Goal: Task Accomplishment & Management: Use online tool/utility

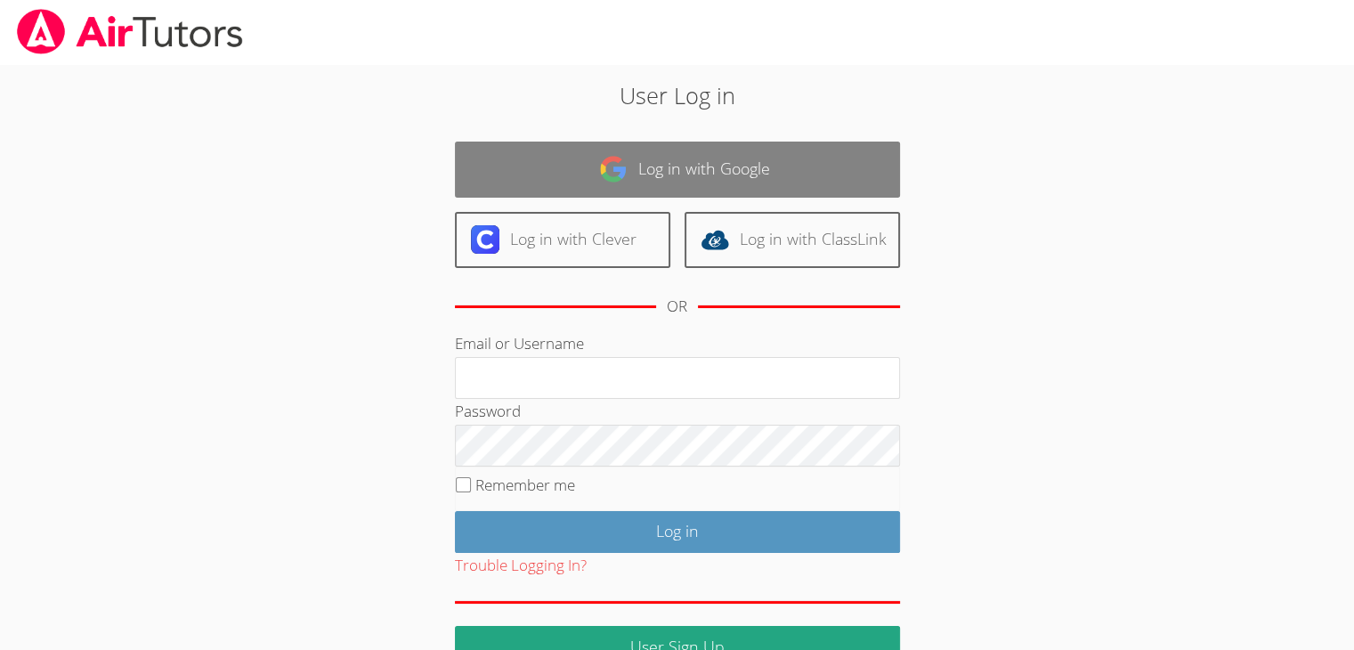
click at [607, 185] on link "Log in with Google" at bounding box center [677, 170] width 445 height 56
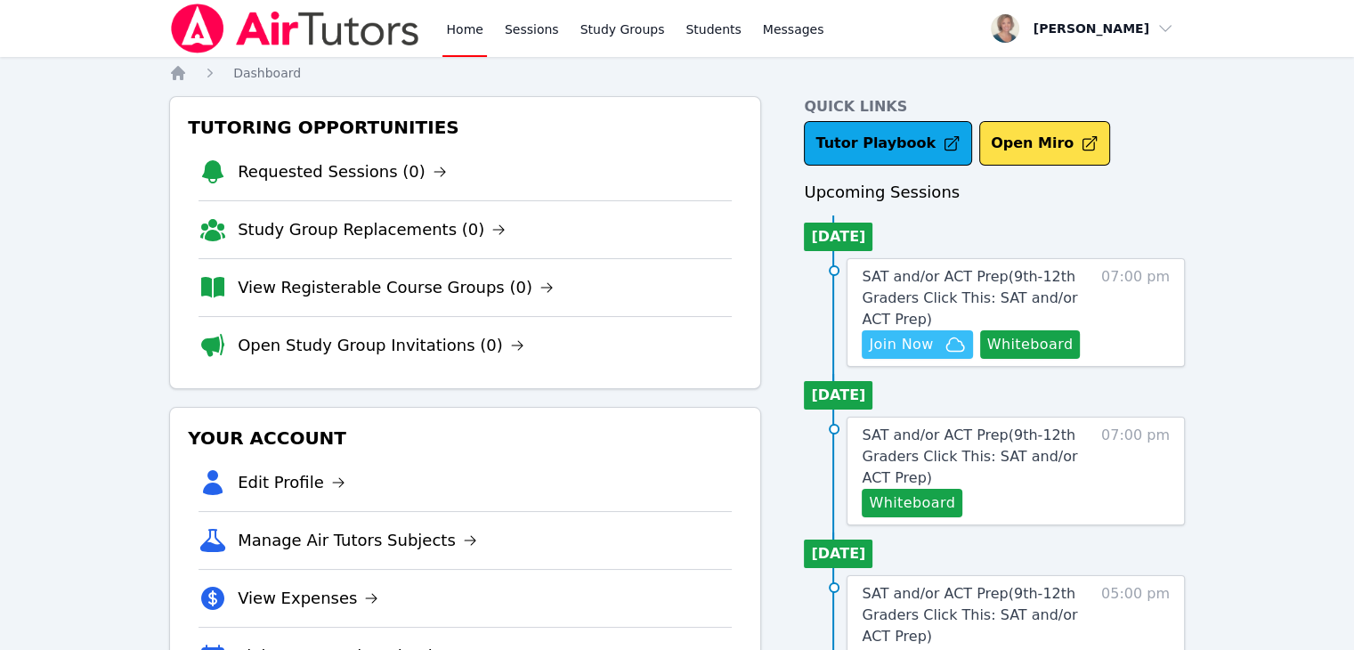
click at [922, 350] on span "Join Now" at bounding box center [901, 344] width 64 height 21
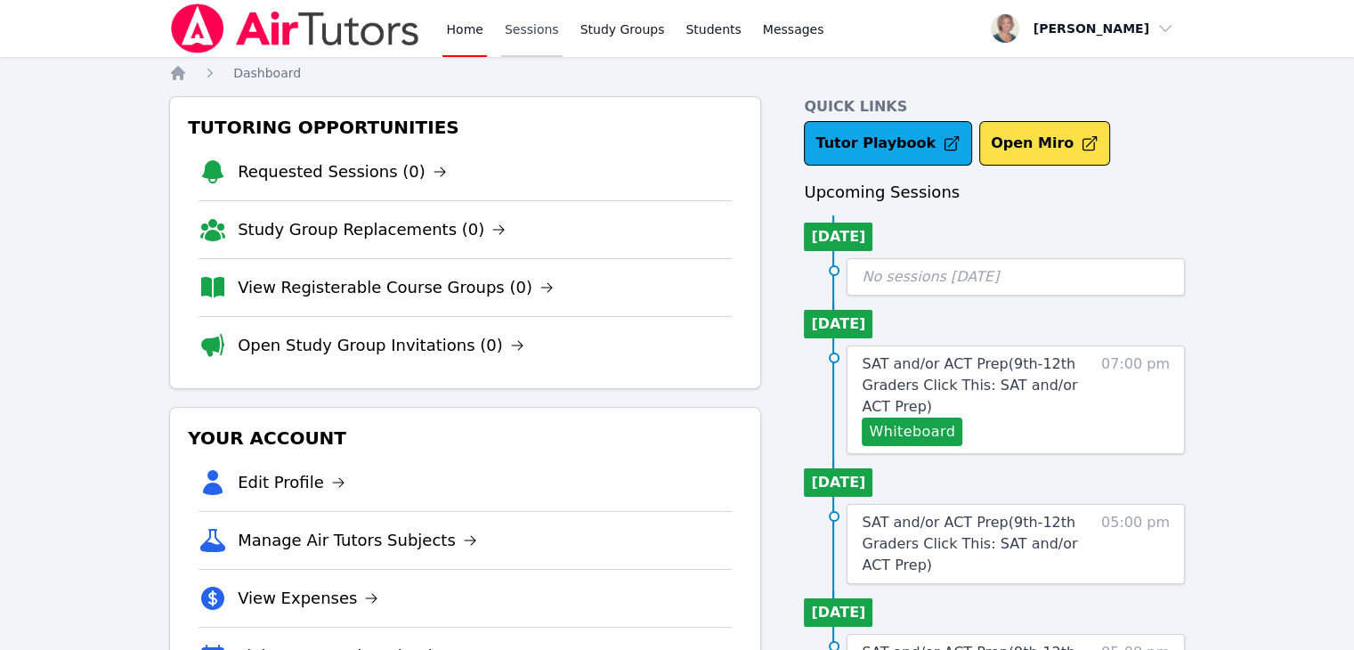
click at [527, 36] on link "Sessions" at bounding box center [531, 28] width 61 height 57
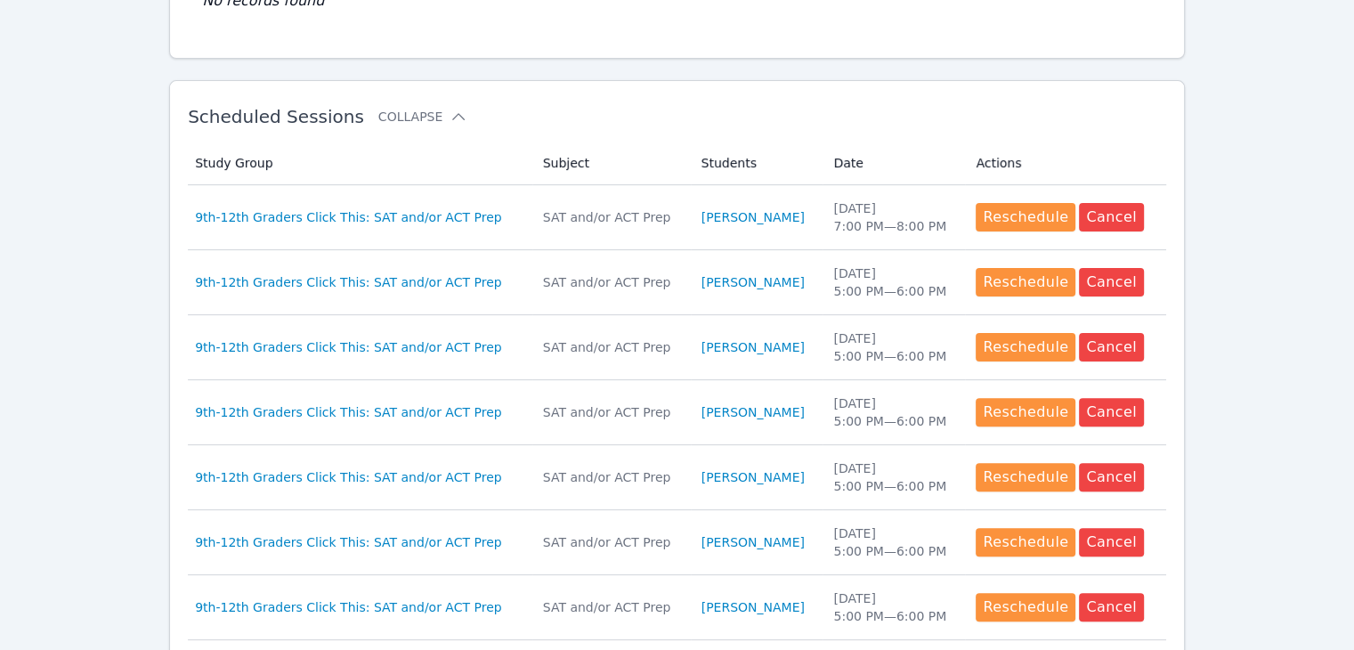
scroll to position [828, 0]
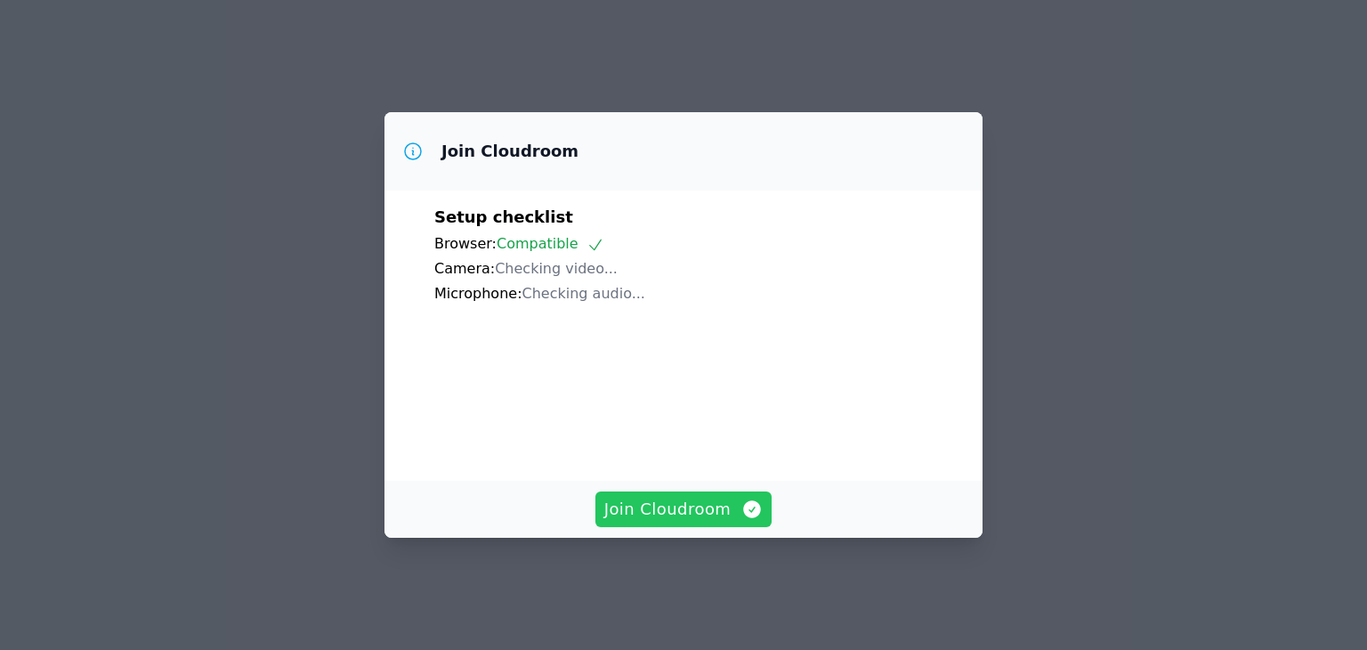
click at [659, 522] on span "Join Cloudroom" at bounding box center [683, 509] width 159 height 25
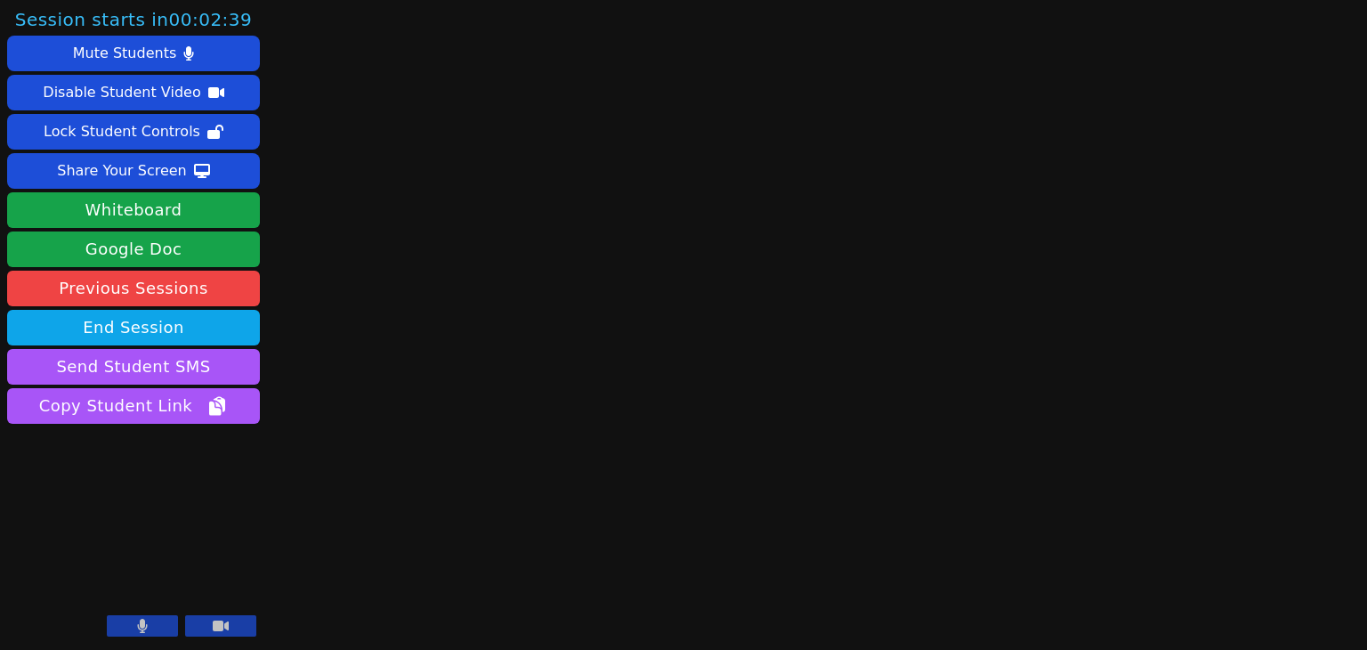
click at [226, 633] on icon at bounding box center [221, 626] width 16 height 14
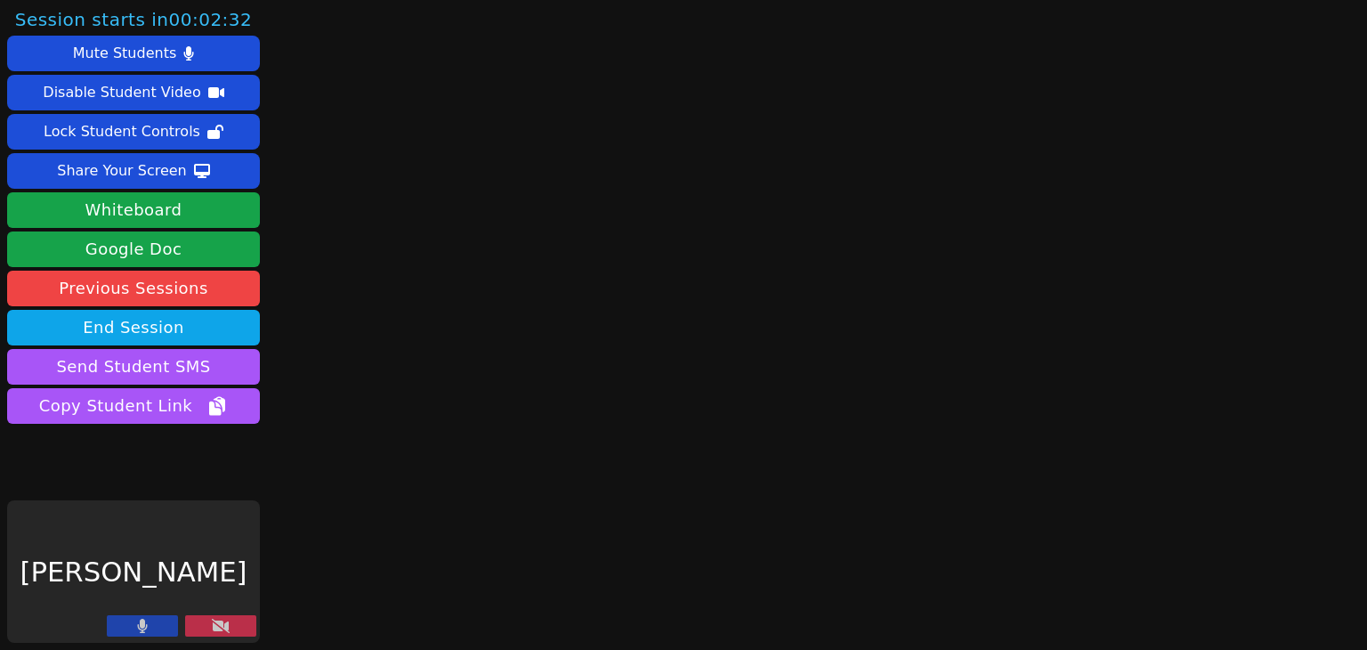
click at [141, 625] on icon at bounding box center [143, 626] width 10 height 14
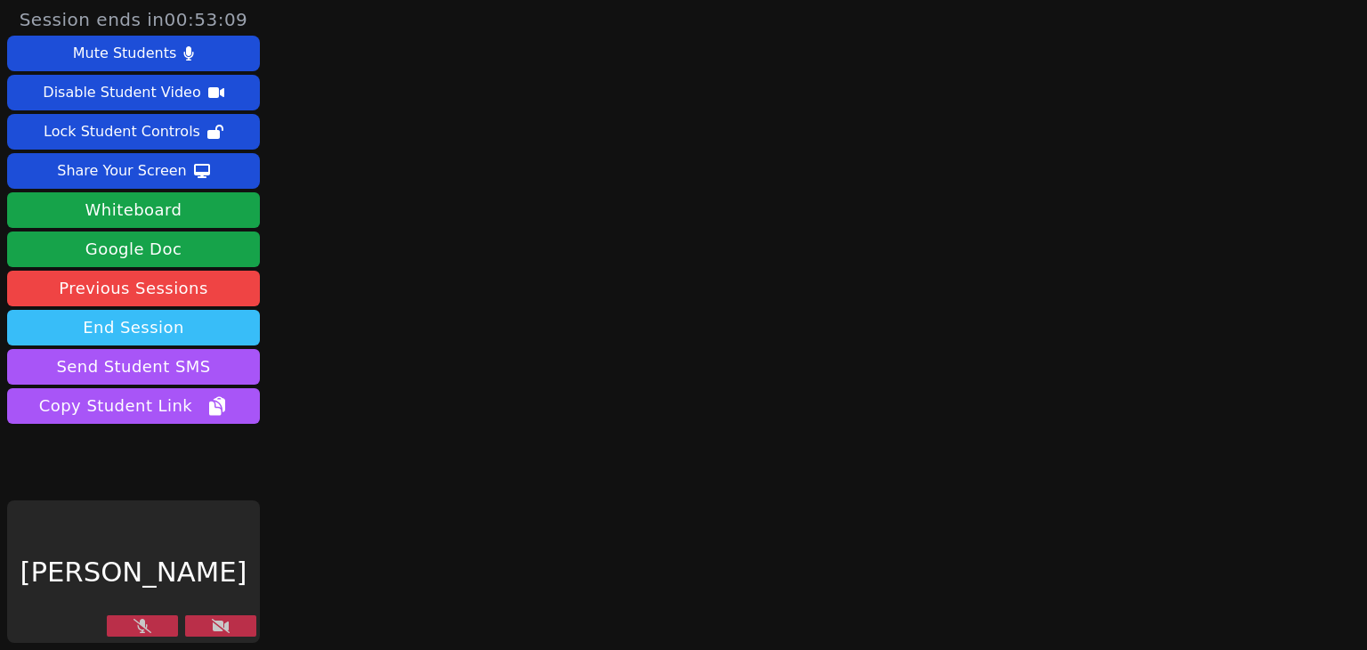
click at [202, 320] on button "End Session" at bounding box center [133, 328] width 253 height 36
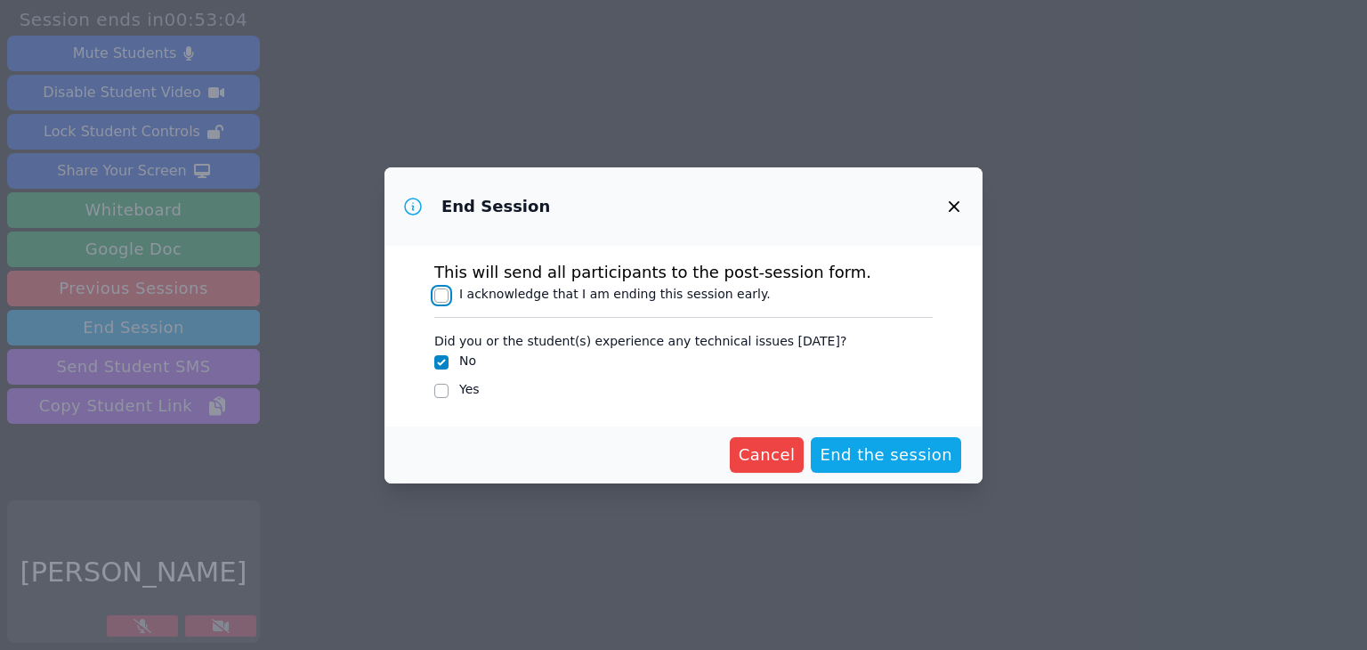
click at [440, 299] on input "I acknowledge that I am ending this session early." at bounding box center [441, 295] width 14 height 14
checkbox input "true"
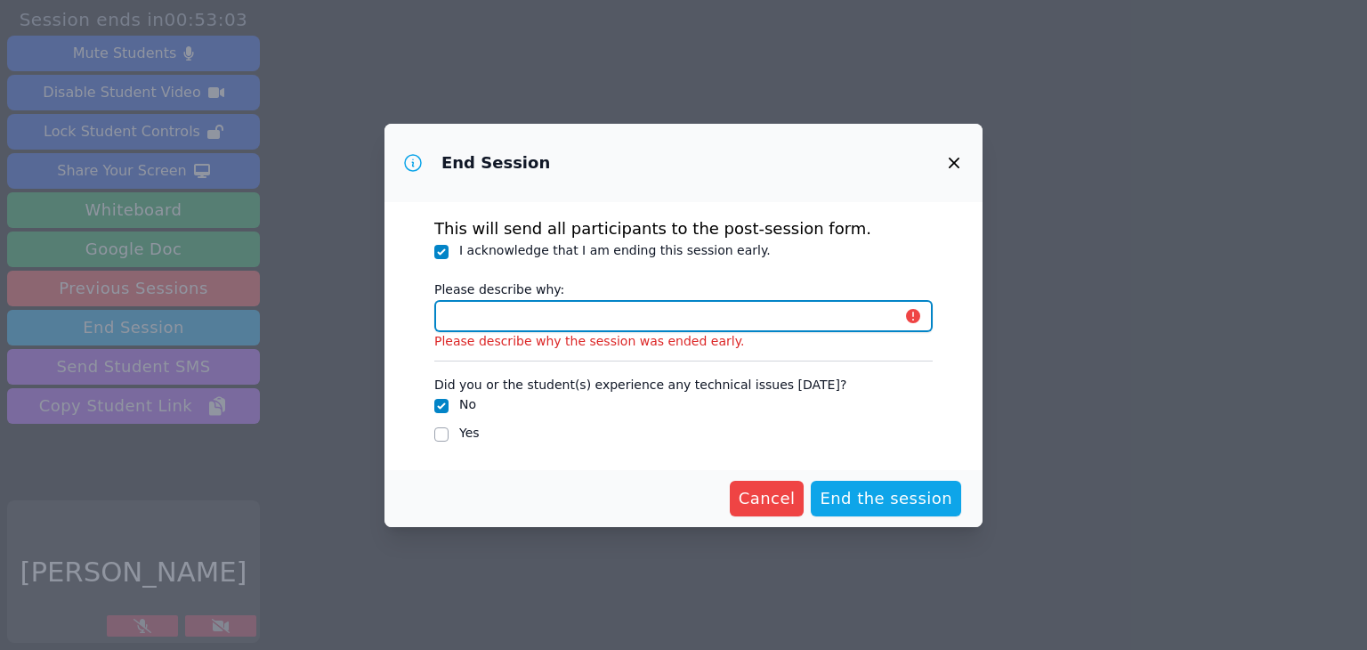
click at [477, 318] on input "Please describe why:" at bounding box center [683, 316] width 498 height 32
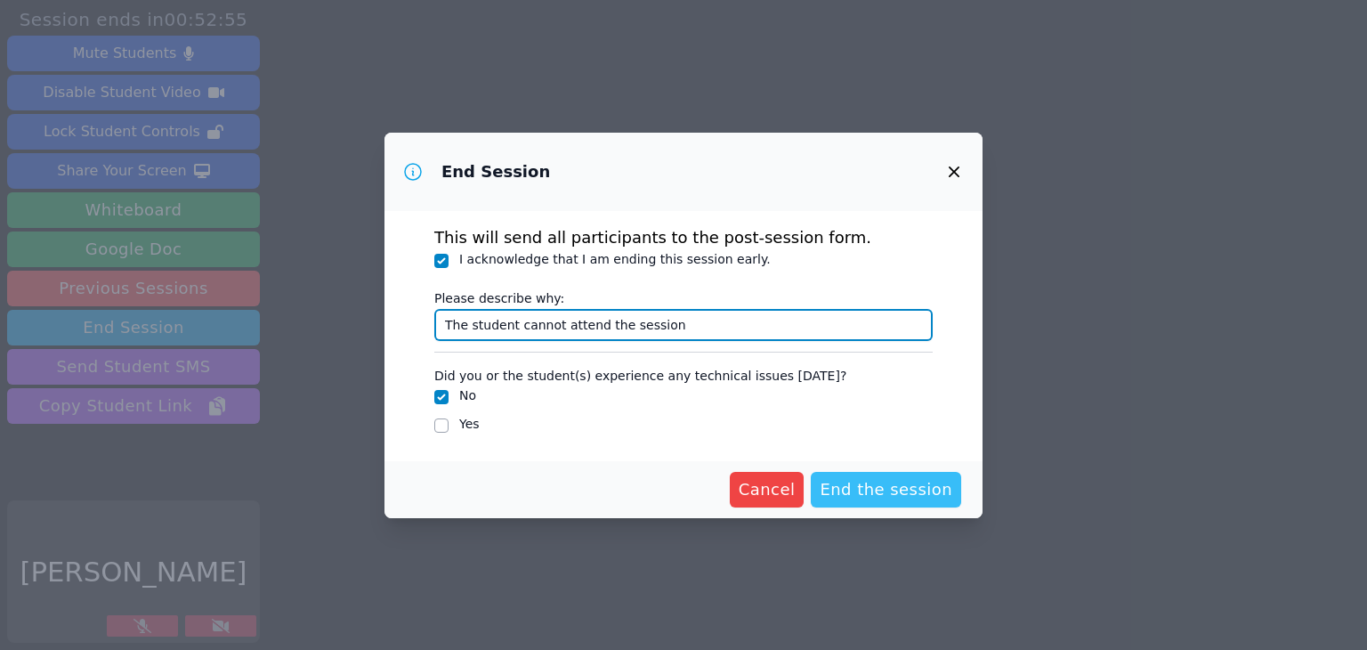
type input "The student cannot attend the session"
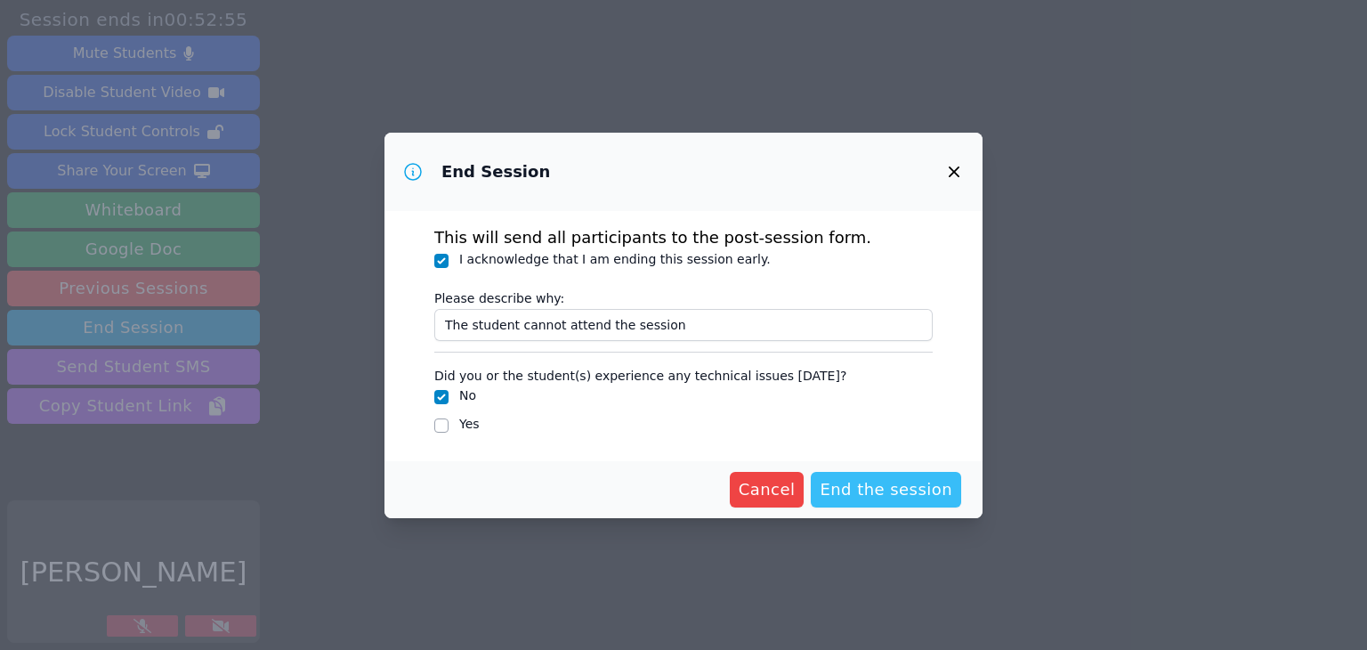
click at [918, 480] on span "End the session" at bounding box center [886, 489] width 133 height 25
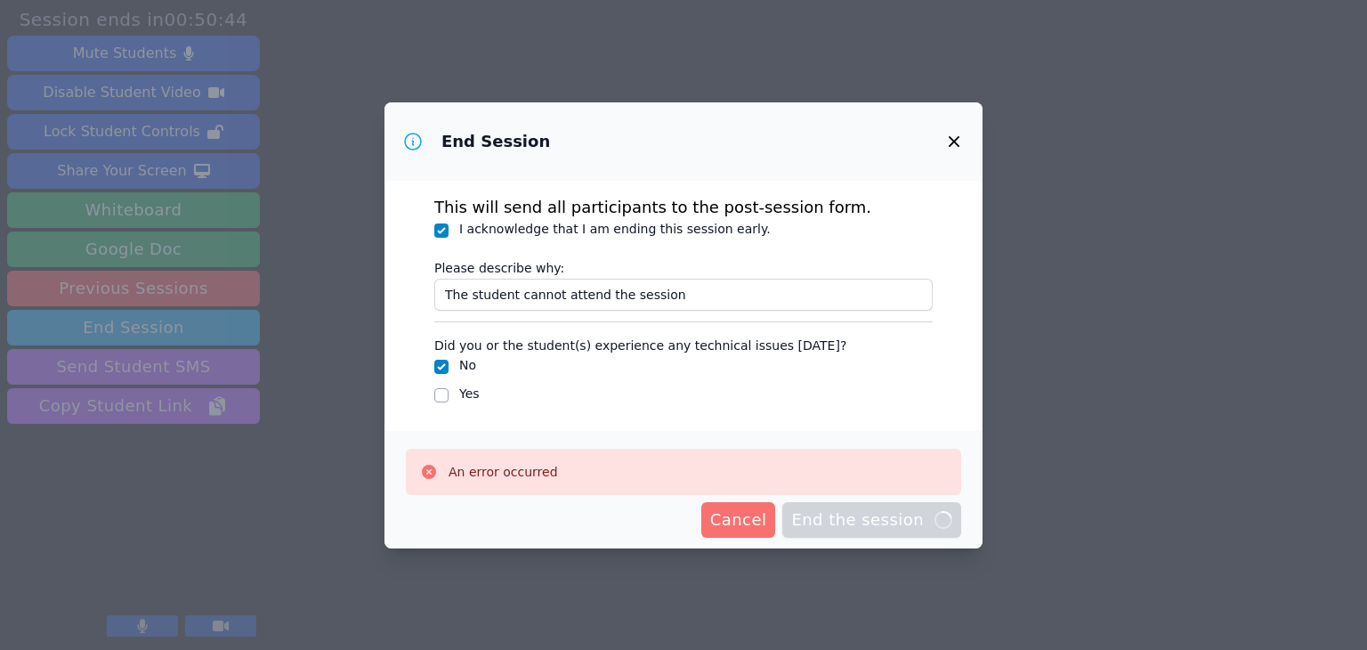
click at [767, 520] on span "Cancel" at bounding box center [738, 519] width 57 height 25
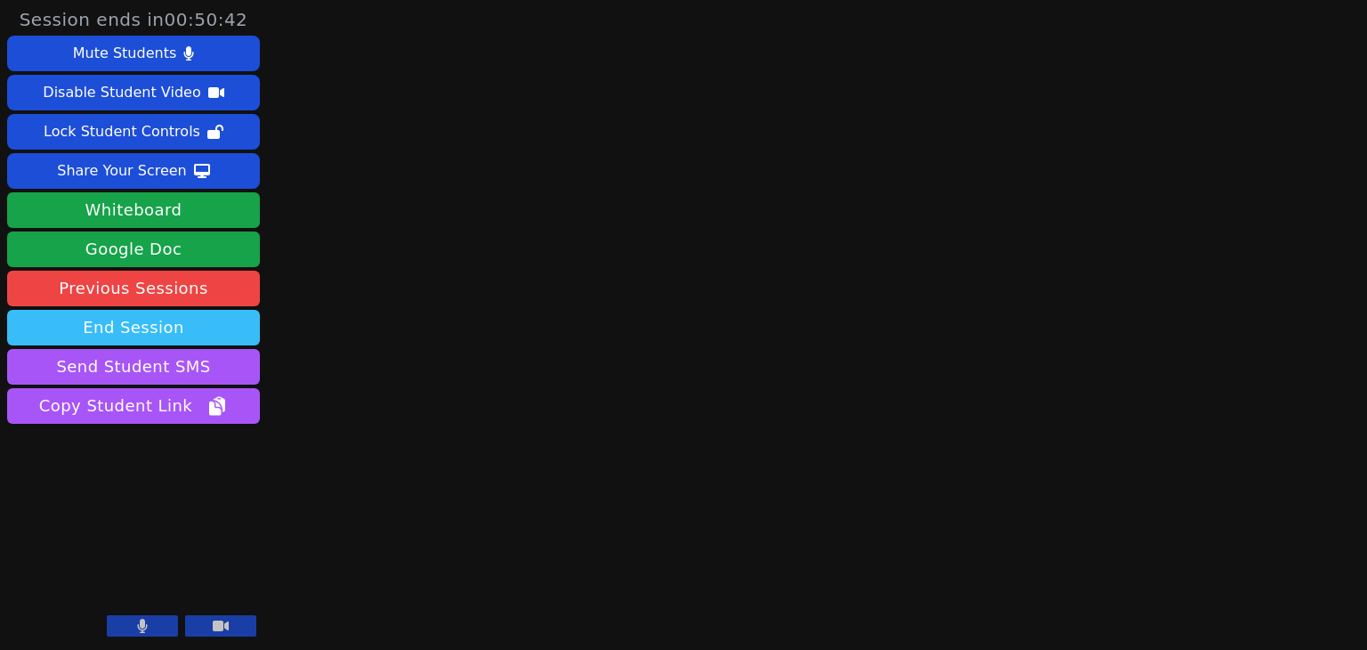
click at [145, 323] on button "End Session" at bounding box center [133, 328] width 253 height 36
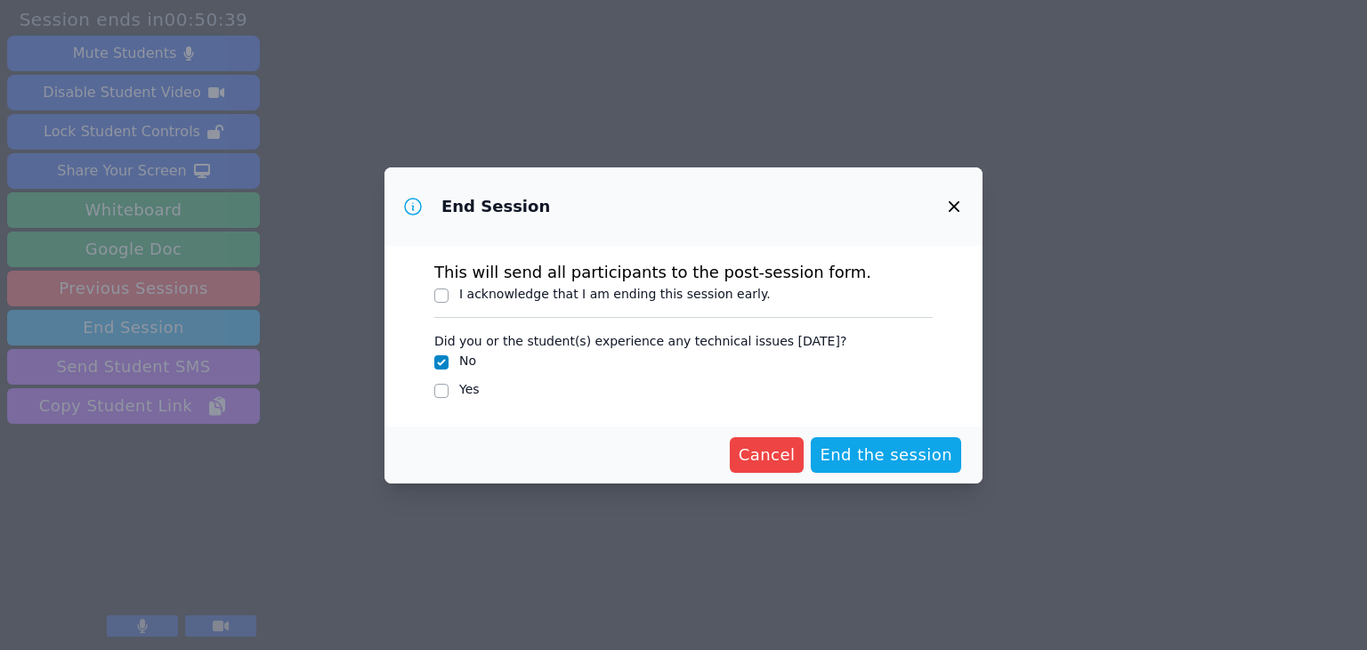
click at [617, 298] on label "I acknowledge that I am ending this session early." at bounding box center [614, 294] width 311 height 14
click at [449, 298] on input "I acknowledge that I am ending this session early." at bounding box center [441, 295] width 14 height 14
checkbox input "true"
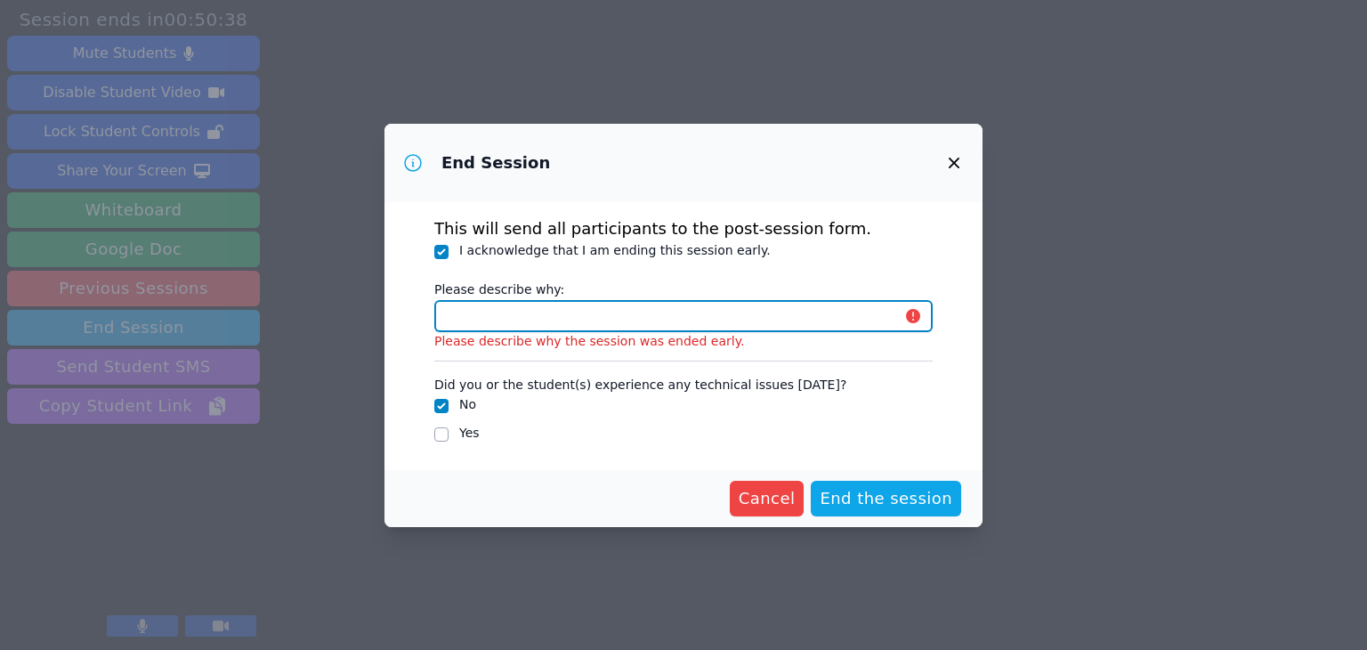
click at [612, 313] on input "Please describe why:" at bounding box center [683, 316] width 498 height 32
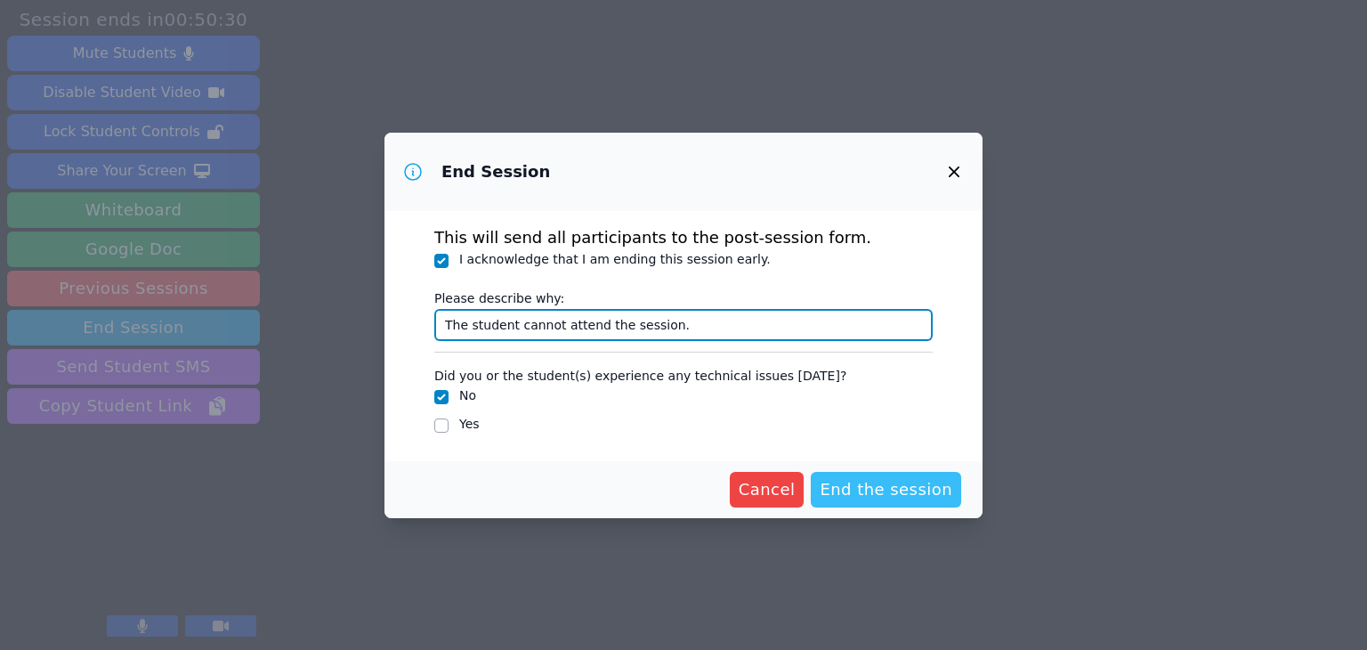
type input "The student cannot attend the session."
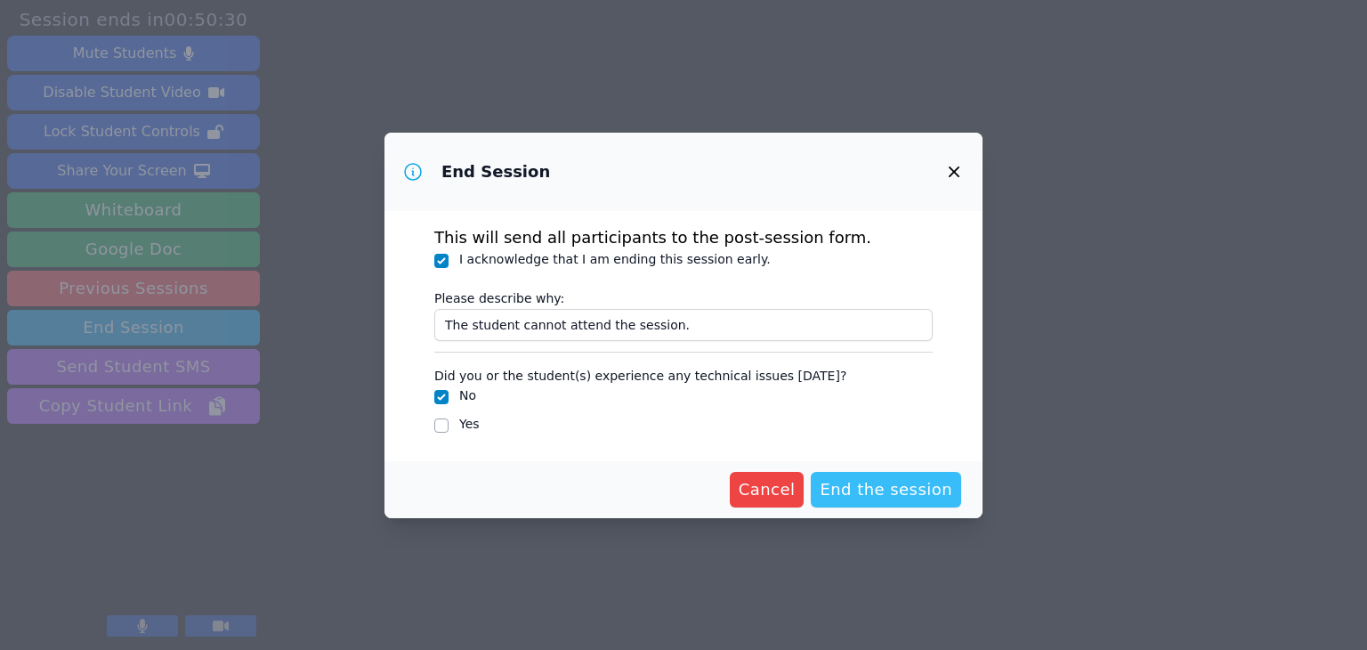
click at [903, 483] on span "End the session" at bounding box center [886, 489] width 133 height 25
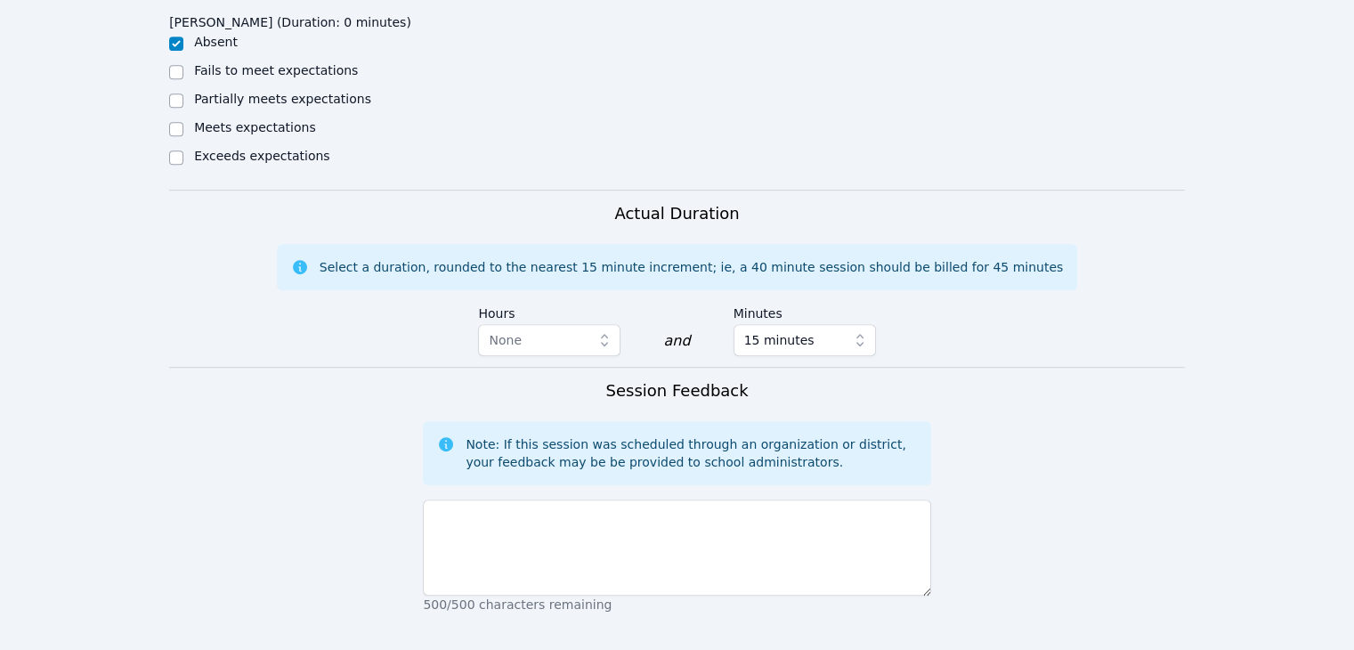
scroll to position [901, 0]
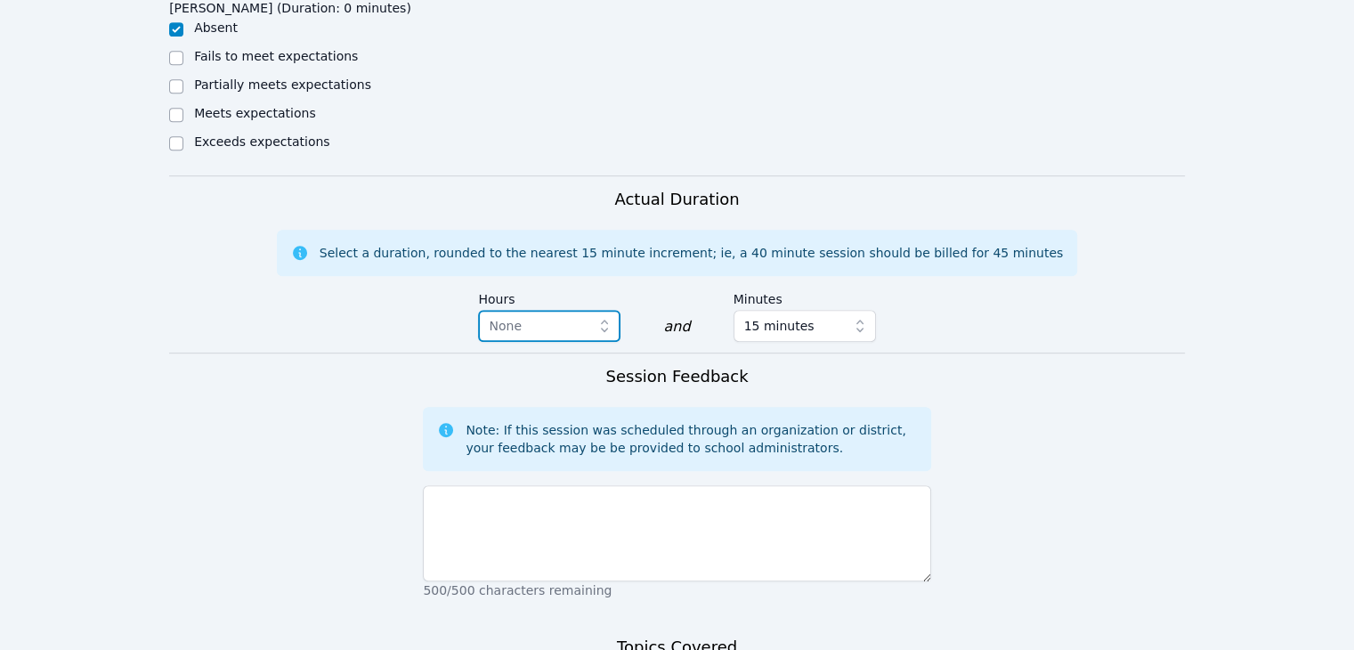
click at [562, 310] on button "None" at bounding box center [549, 326] width 142 height 32
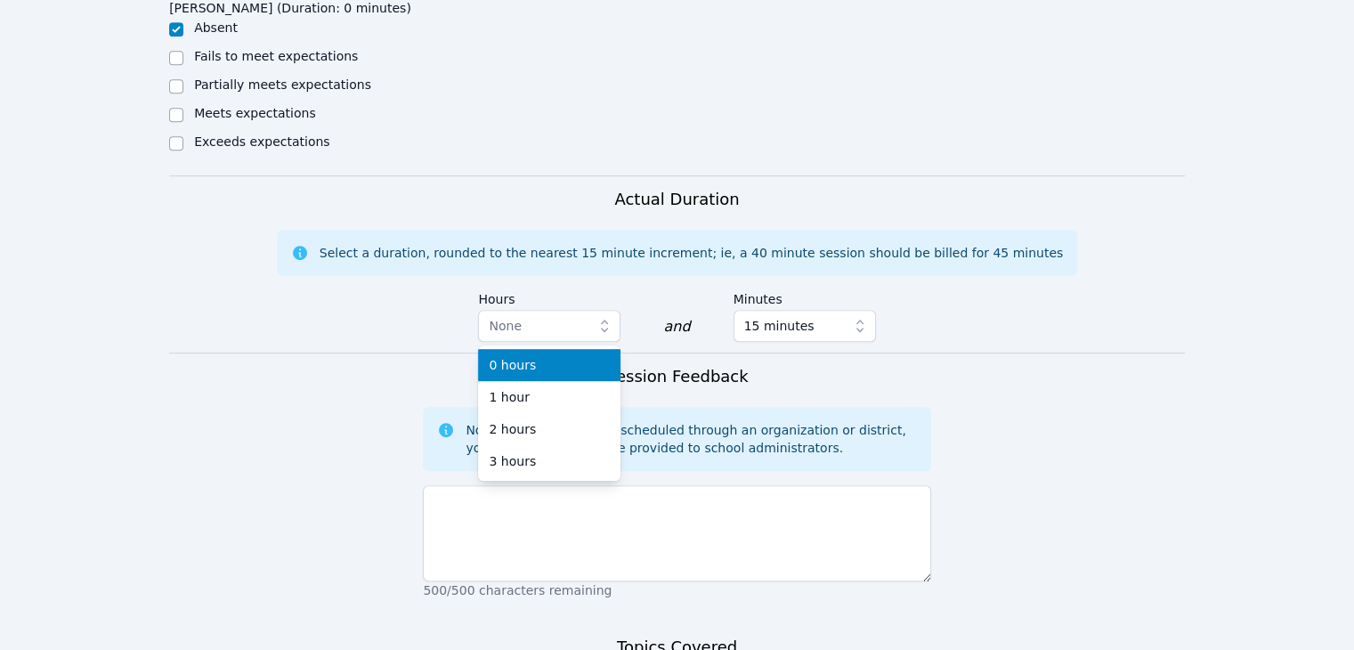
click at [562, 356] on div "0 hours" at bounding box center [549, 365] width 121 height 18
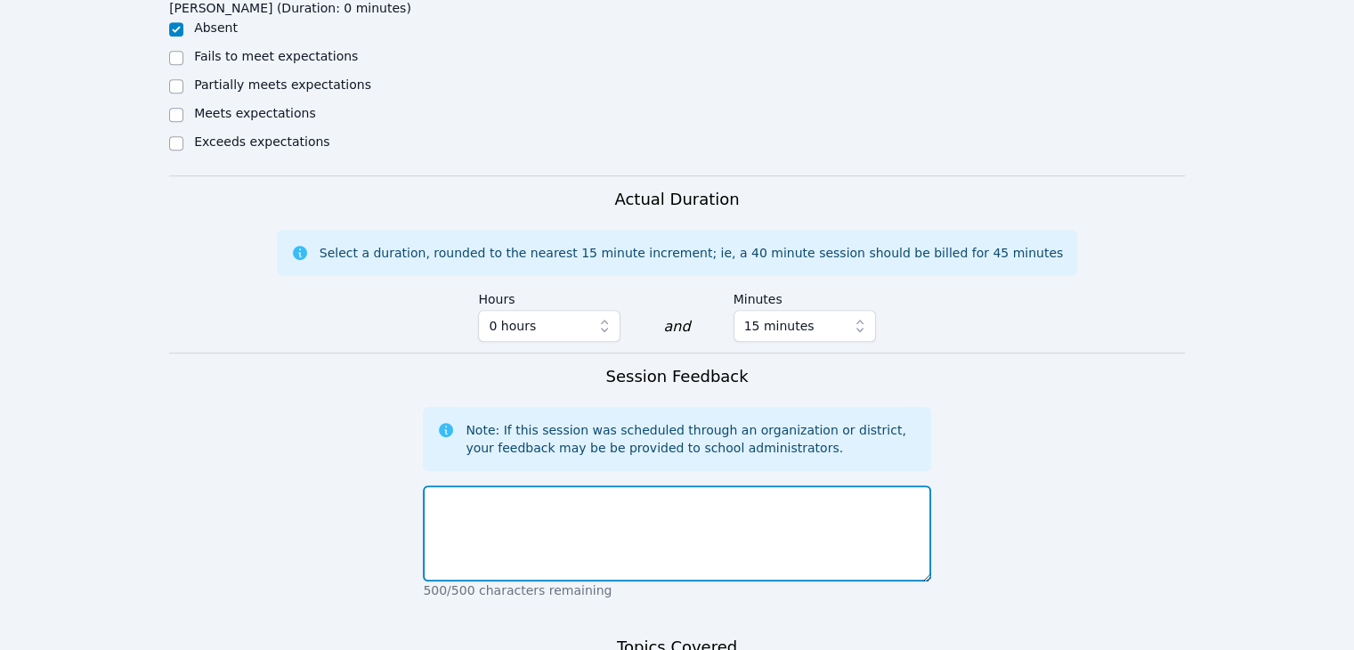
click at [524, 485] on textarea at bounding box center [676, 533] width 507 height 96
type textarea "The student is unable to attend the session."
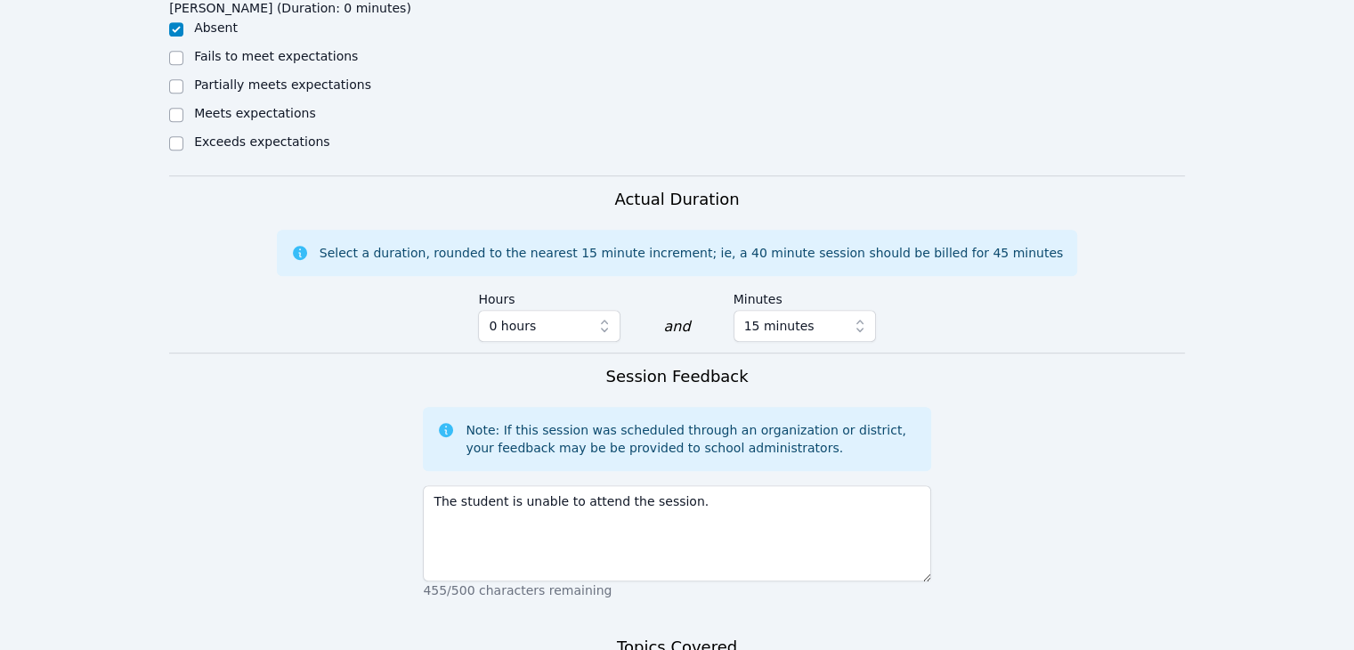
scroll to position [909, 0]
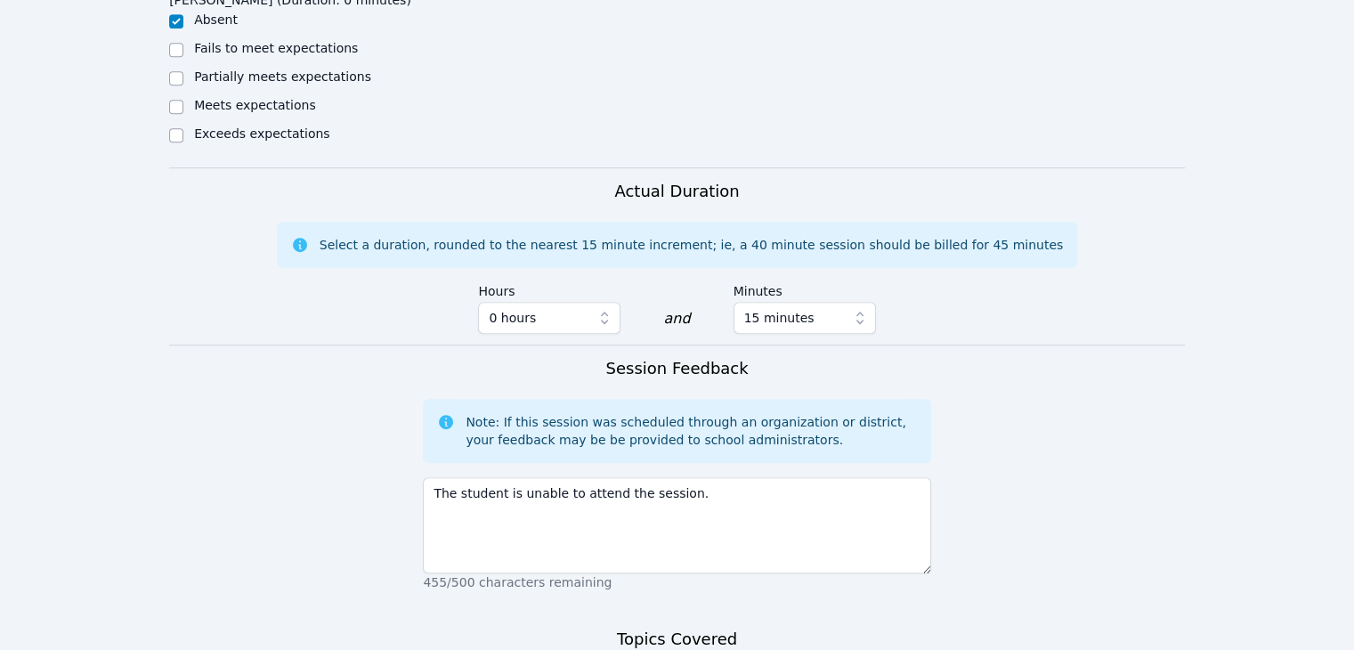
type textarea "The studen"
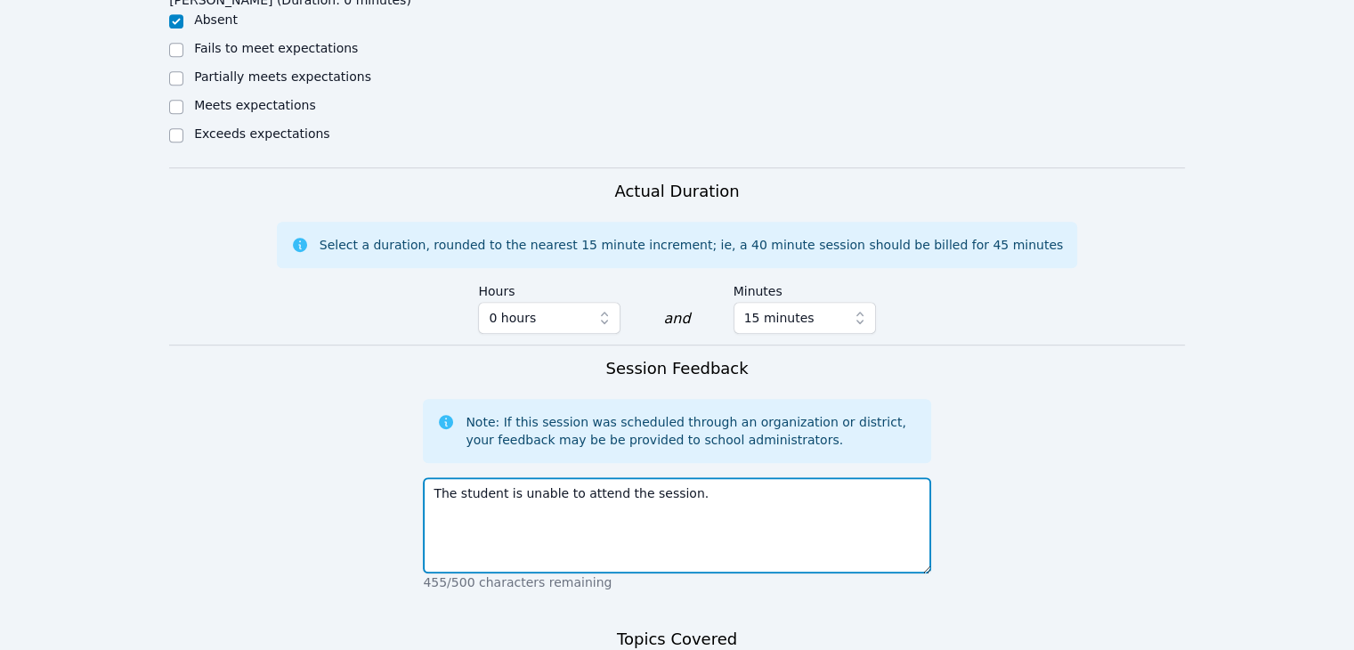
click at [506, 477] on textarea "The student is unable to attend the session." at bounding box center [676, 525] width 507 height 96
click at [510, 477] on textarea "The student is unable to attend the session." at bounding box center [676, 525] width 507 height 96
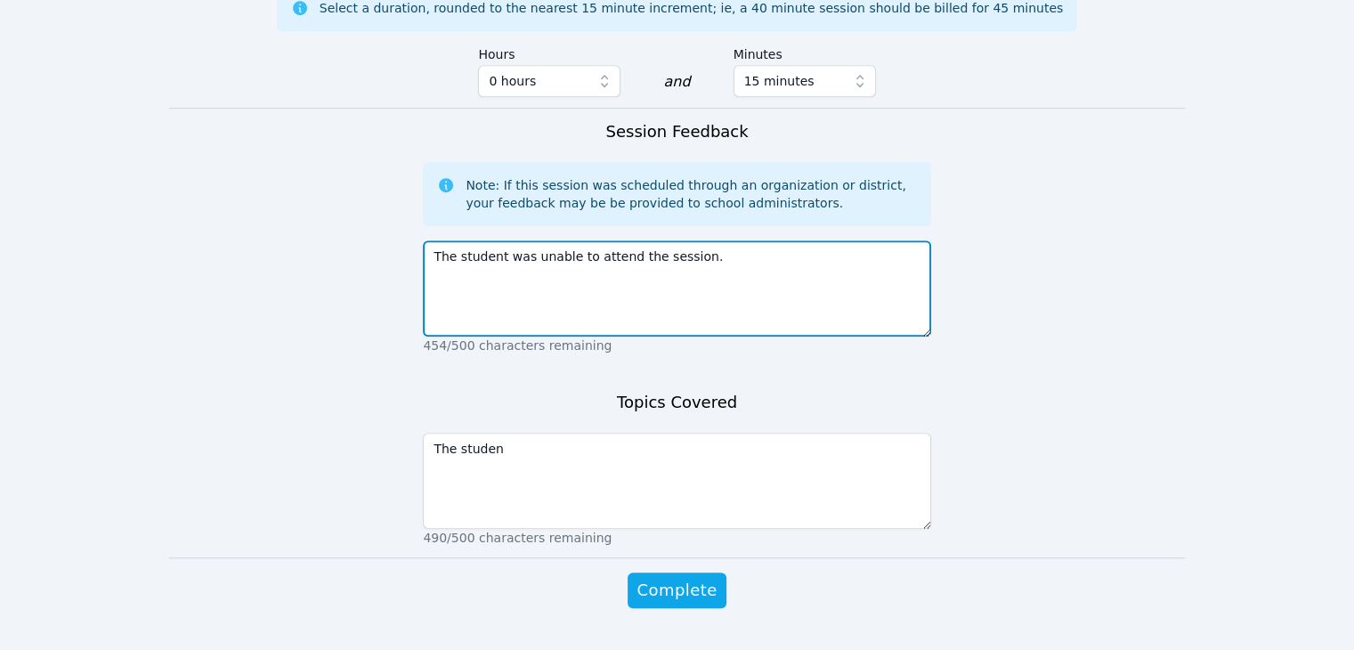
type textarea "The student was unable to attend the session."
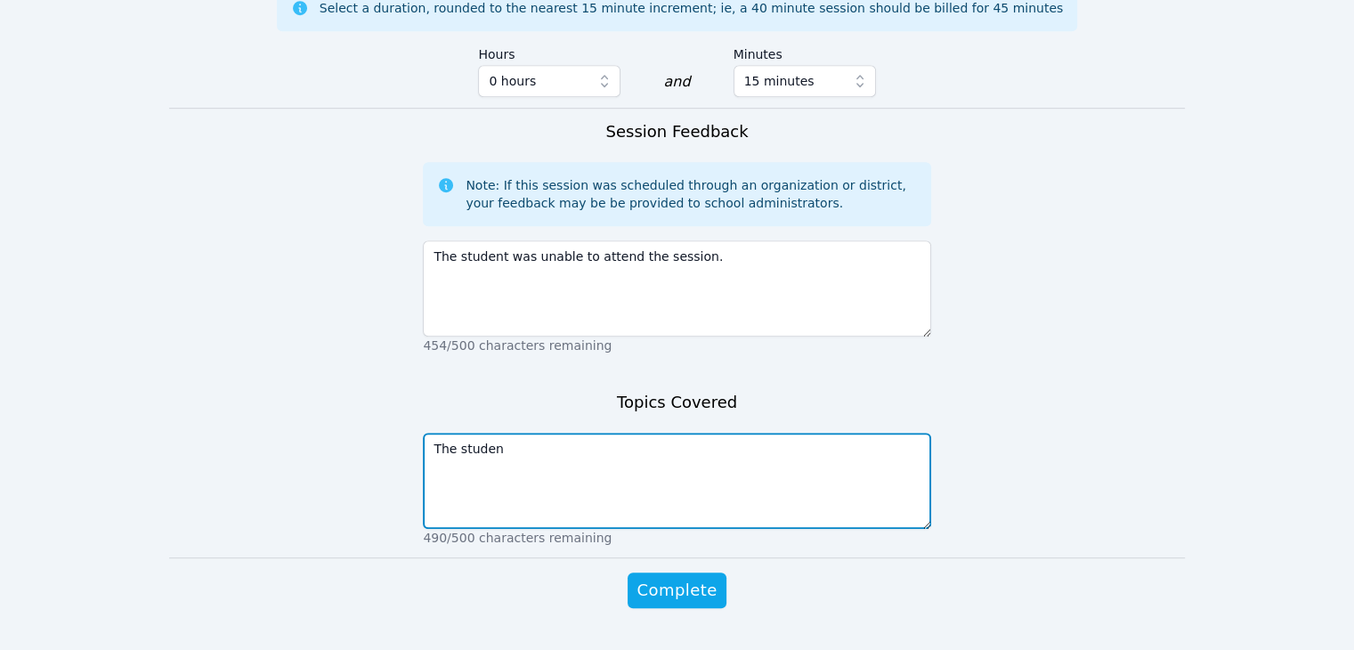
click at [522, 433] on textarea "The studen" at bounding box center [676, 481] width 507 height 96
type textarea "The student was unable to attend the session."
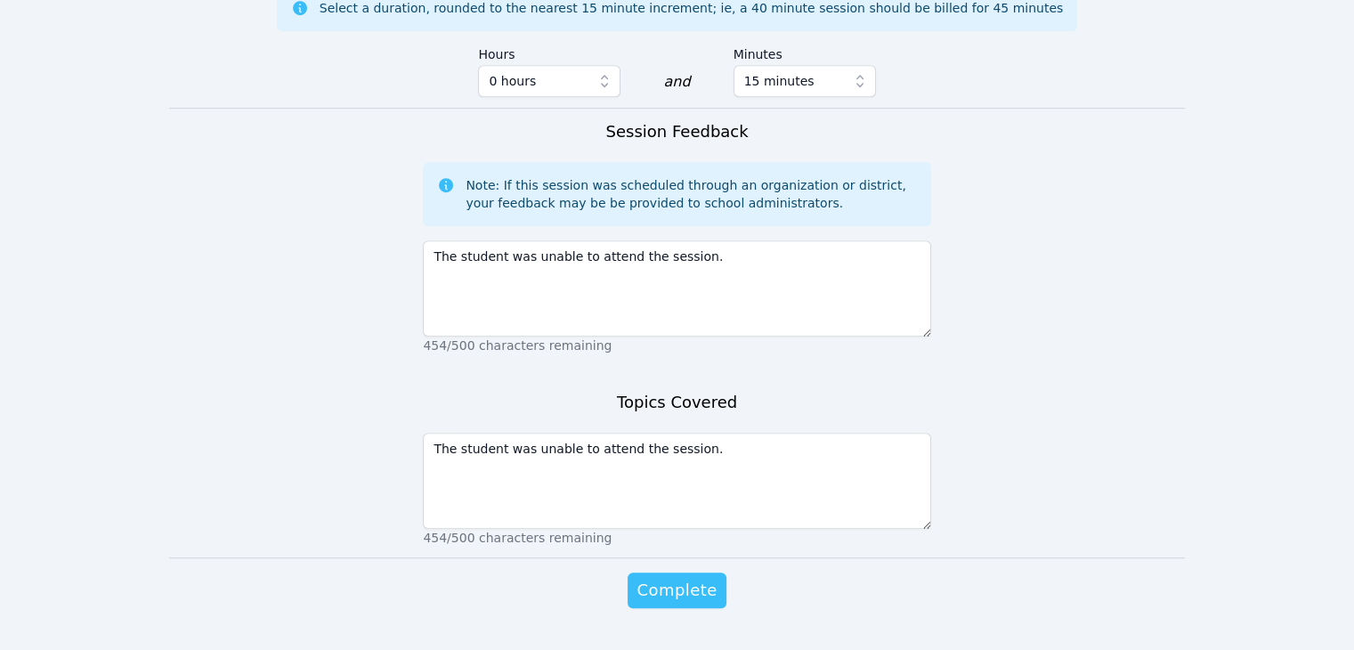
click at [654, 578] on span "Complete" at bounding box center [676, 590] width 80 height 25
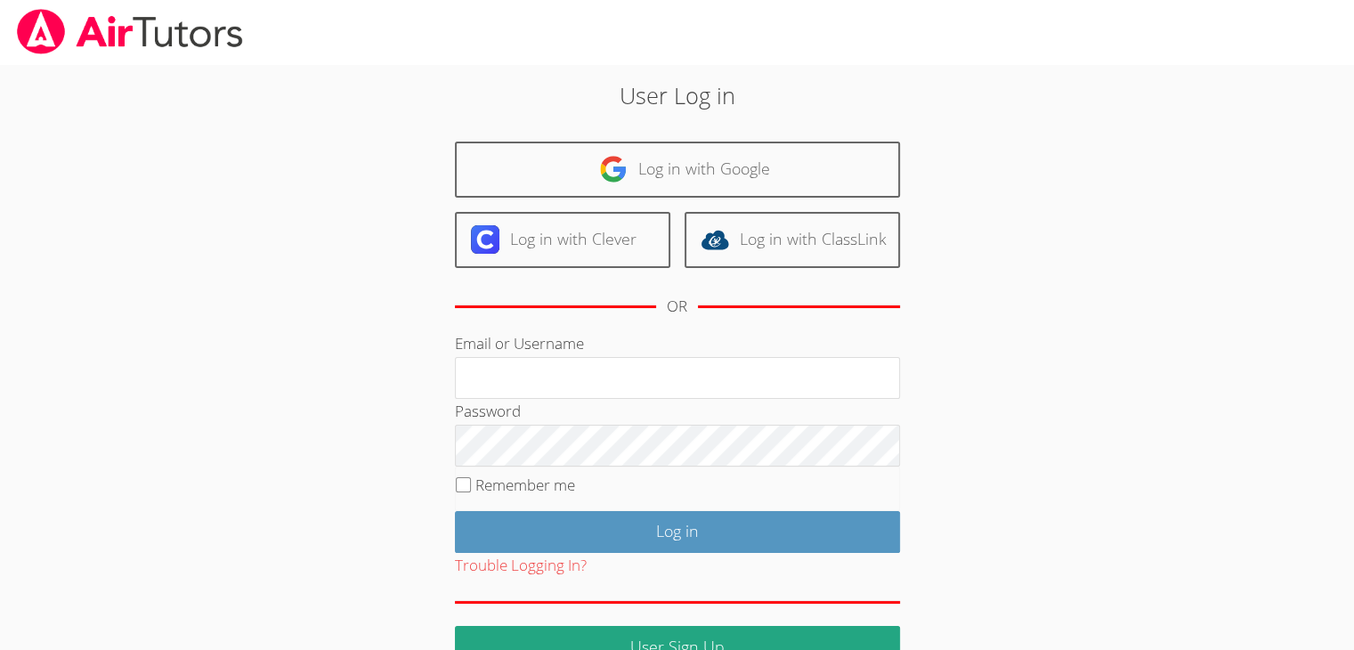
scroll to position [41, 0]
